Goal: Information Seeking & Learning: Find specific fact

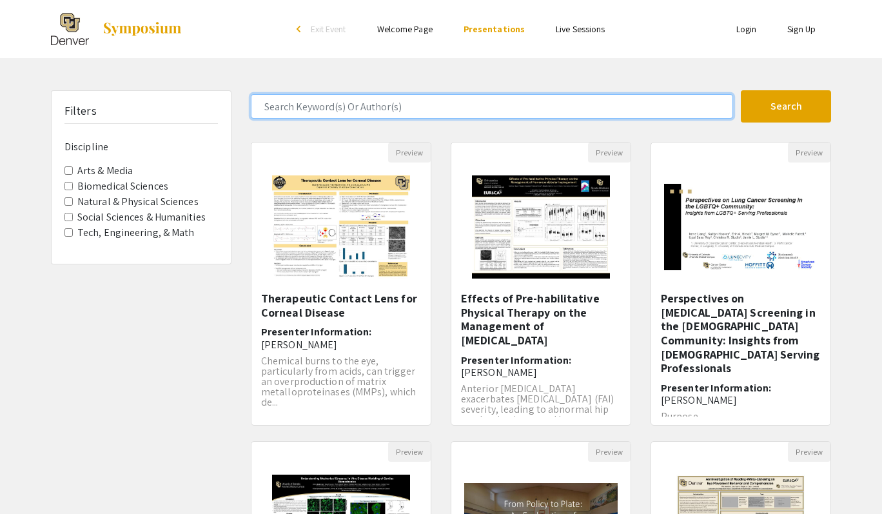
click at [568, 113] on input "Search Keyword(s) Or Author(s)" at bounding box center [492, 106] width 482 height 25
click at [741, 90] on button "Search" at bounding box center [786, 106] width 90 height 32
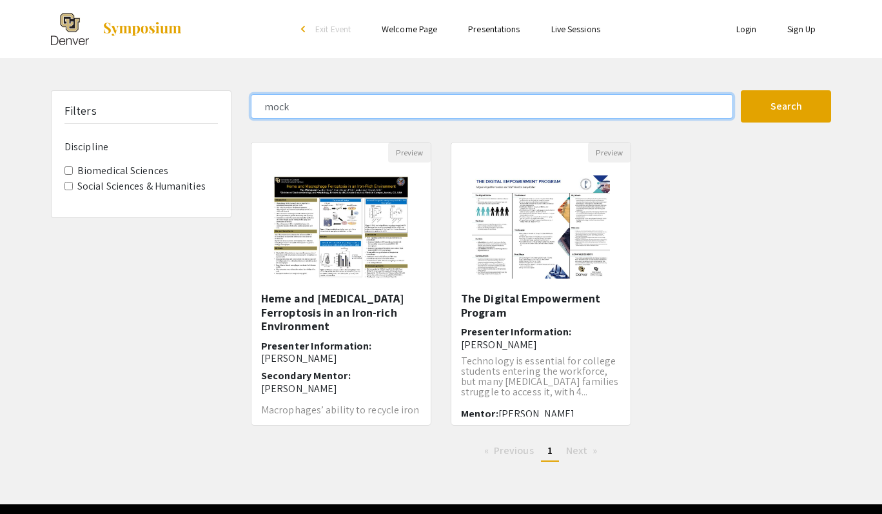
click at [741, 90] on button "Search" at bounding box center [786, 106] width 90 height 32
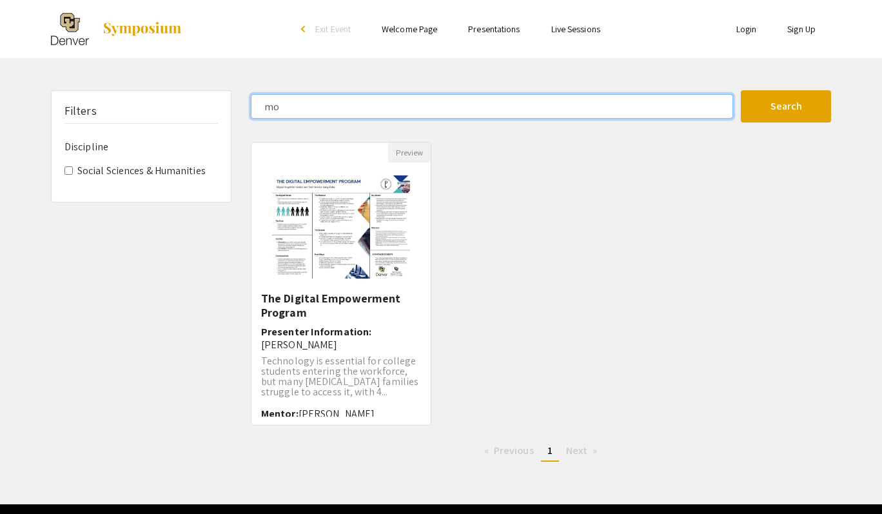
type input "m"
